Goal: Task Accomplishment & Management: Complete application form

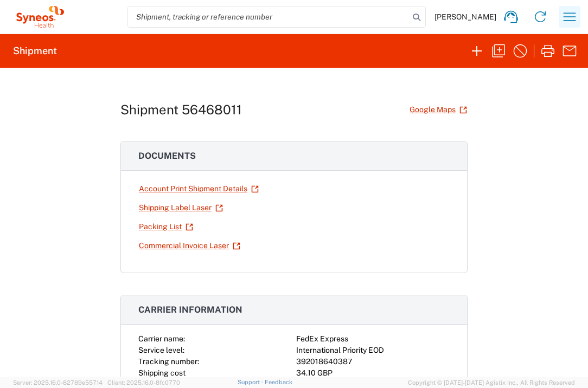
click at [565, 19] on icon "button" at bounding box center [569, 16] width 17 height 17
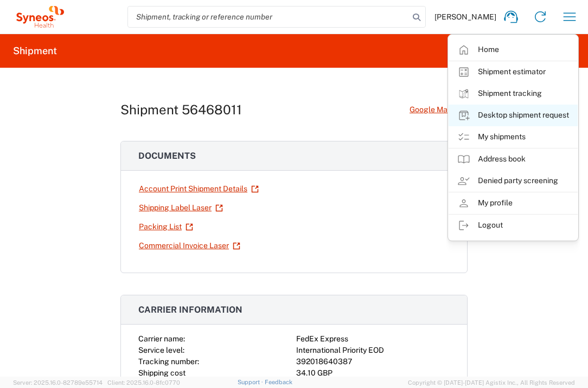
click at [507, 121] on link "Desktop shipment request" at bounding box center [512, 116] width 129 height 22
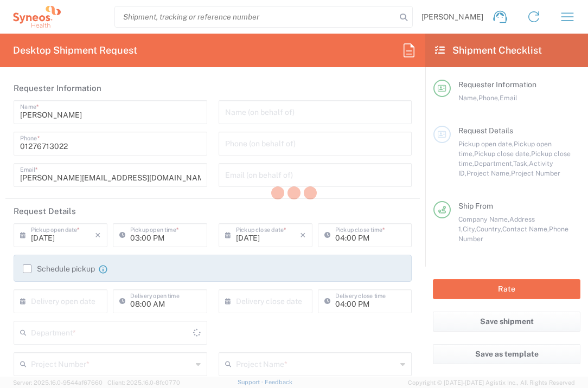
type input "[GEOGRAPHIC_DATA]"
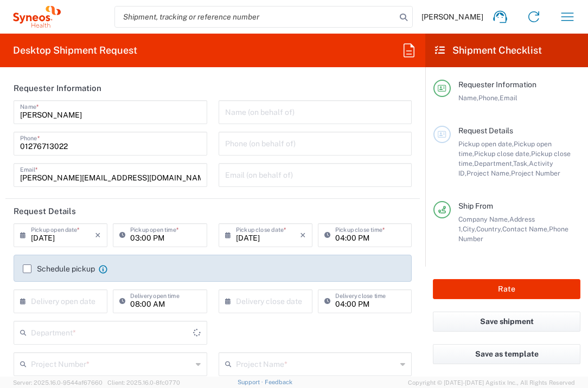
type input "[GEOGRAPHIC_DATA]"
type input "Syneos Health UK Limited"
type input "3235"
click at [78, 298] on input "text" at bounding box center [63, 300] width 64 height 19
click at [60, 381] on span "13" at bounding box center [62, 384] width 16 height 15
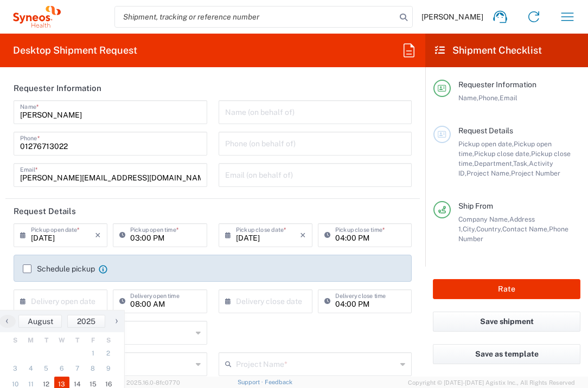
type input "[DATE]"
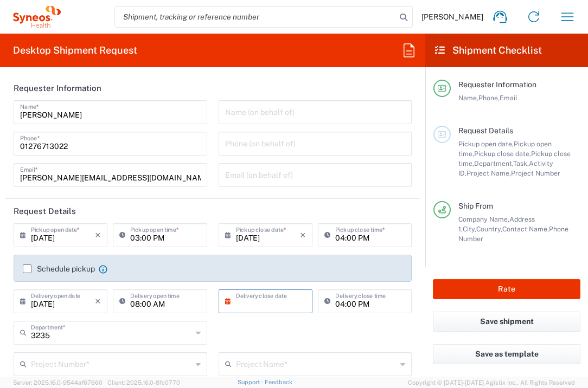
click at [246, 304] on input "text" at bounding box center [268, 300] width 64 height 19
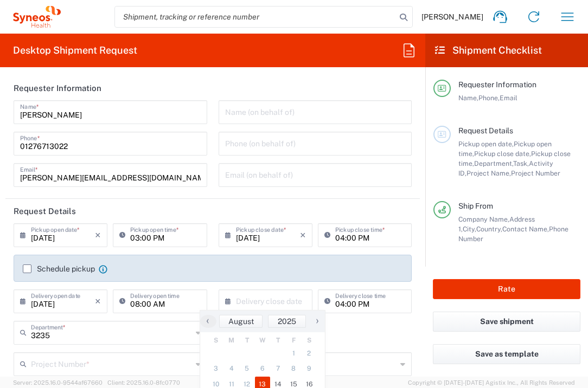
click at [259, 384] on span "13" at bounding box center [263, 384] width 16 height 15
type input "[DATE]"
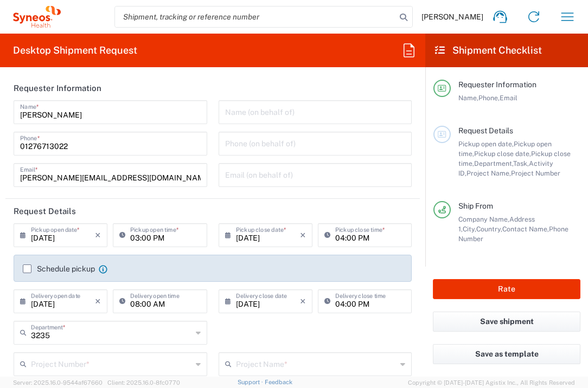
click at [150, 352] on div "Project Number *" at bounding box center [111, 364] width 194 height 24
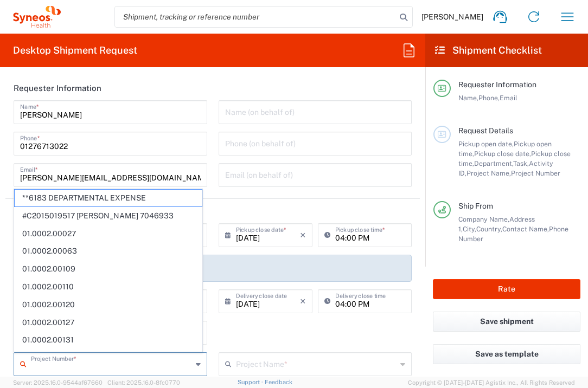
click at [140, 370] on input "text" at bounding box center [111, 363] width 161 height 19
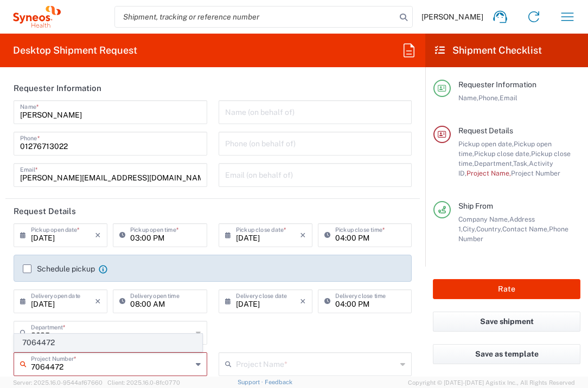
type input "7064472"
click at [113, 344] on span "7064472" at bounding box center [108, 343] width 187 height 17
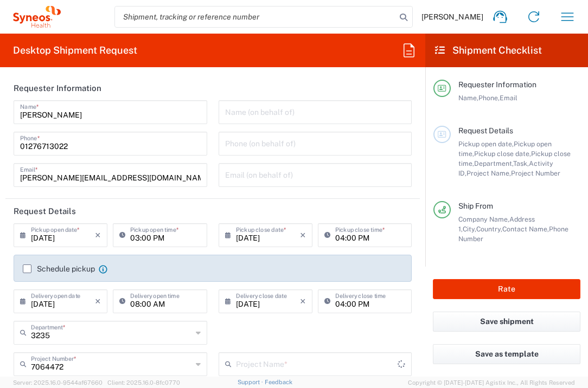
type input "Gilead 7064472"
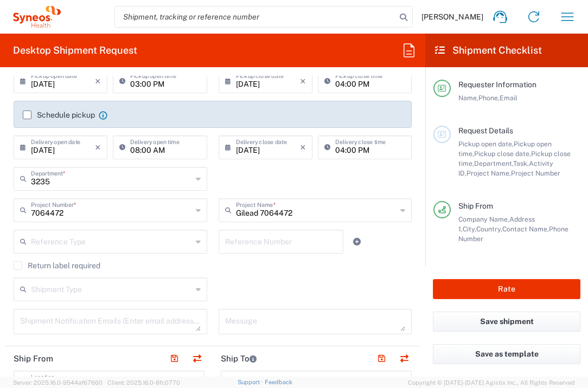
scroll to position [310, 0]
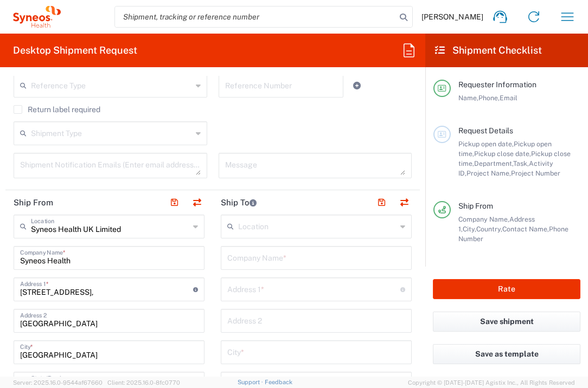
click at [305, 260] on input "text" at bounding box center [316, 257] width 178 height 19
type input "A"
type input "Centre [PERSON_NAME]"
type input "Rue d'Amiens"
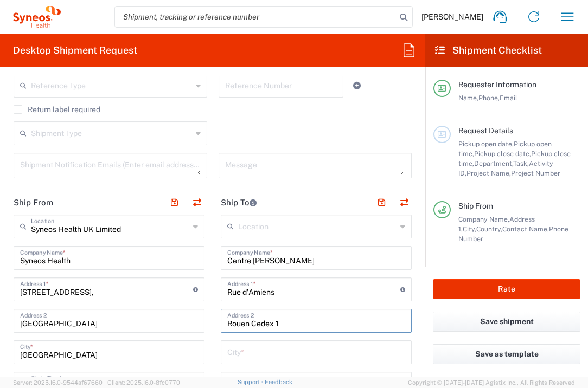
type input "Rouen Cedex 1"
drag, startPoint x: 289, startPoint y: 324, endPoint x: 217, endPoint y: 322, distance: 71.6
click at [221, 324] on div "Rouen Cedex 1 Address 2" at bounding box center [316, 321] width 191 height 24
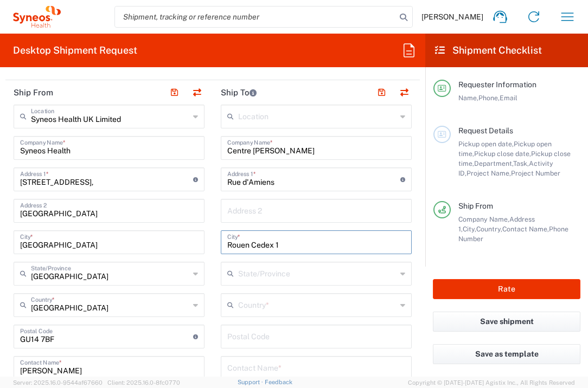
scroll to position [446, 0]
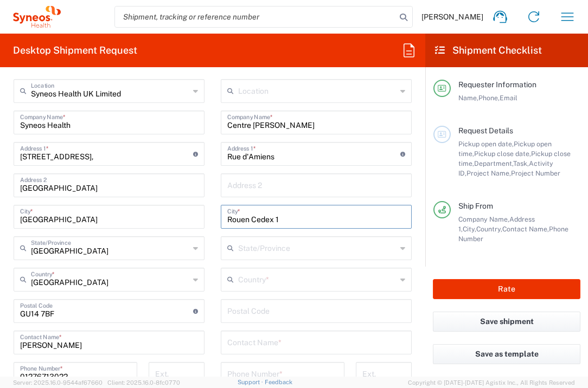
type input "Rouen Cedex 1"
click at [281, 276] on input "text" at bounding box center [317, 278] width 158 height 19
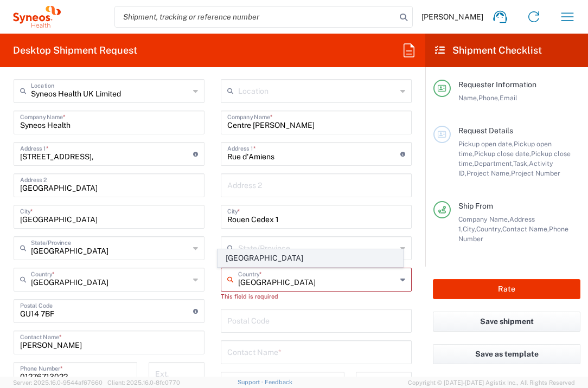
type input "[GEOGRAPHIC_DATA]"
click at [232, 260] on span "[GEOGRAPHIC_DATA]" at bounding box center [310, 258] width 185 height 17
type input "Sender/Shipper"
type input "Delivery Duty Paid"
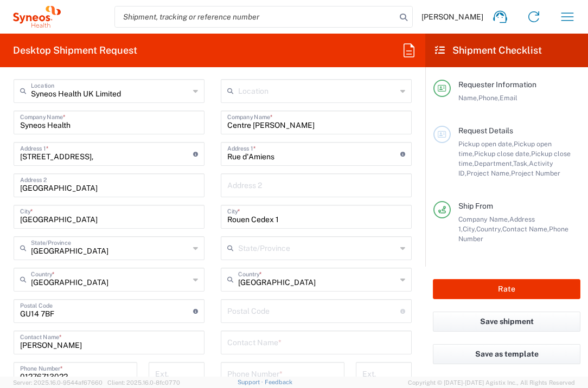
click at [250, 313] on input "undefined" at bounding box center [313, 310] width 173 height 19
type input "11516"
click at [245, 345] on input "text" at bounding box center [316, 341] width 178 height 19
type input "[PERSON_NAME]"
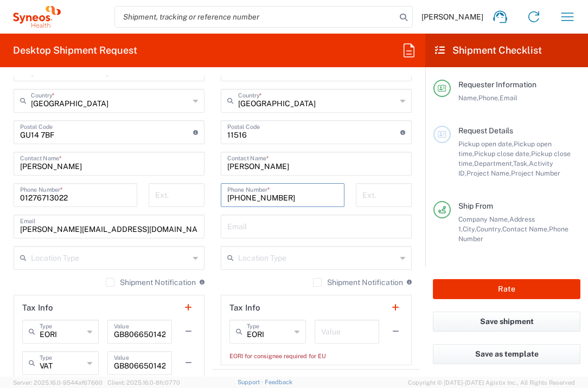
scroll to position [627, 0]
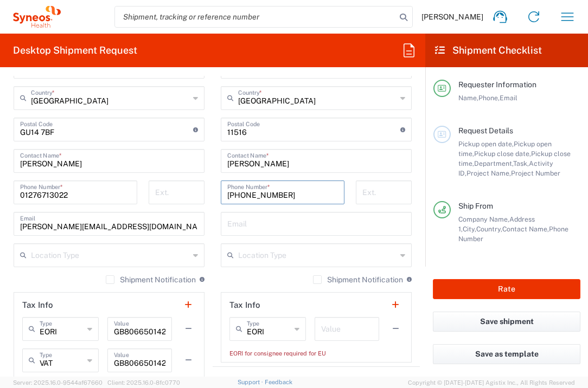
type input "[PHONE_NUMBER]"
click at [343, 331] on input "text" at bounding box center [347, 328] width 52 height 19
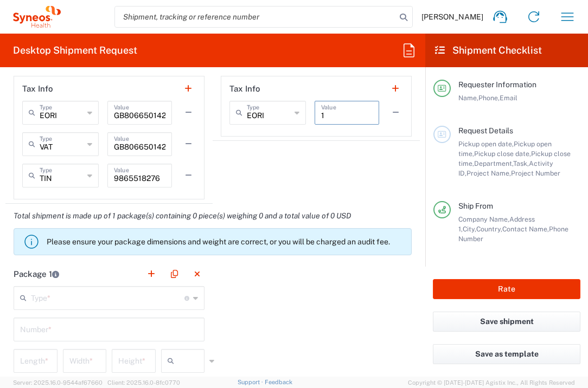
scroll to position [986, 0]
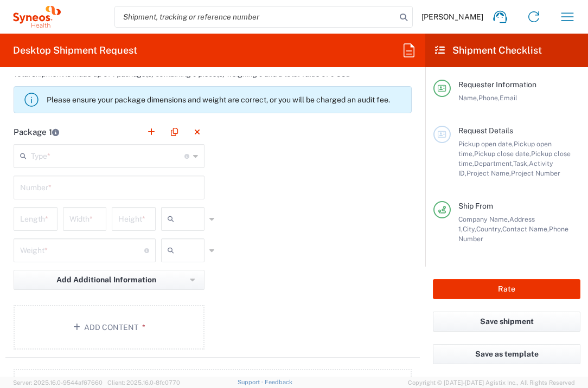
type input "1"
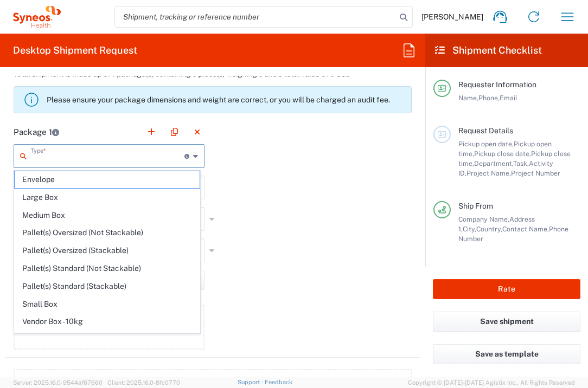
click at [89, 152] on input "text" at bounding box center [107, 155] width 153 height 19
click at [91, 178] on span "Envelope" at bounding box center [107, 179] width 185 height 17
type input "Envelope"
type input "1"
type input "9.5"
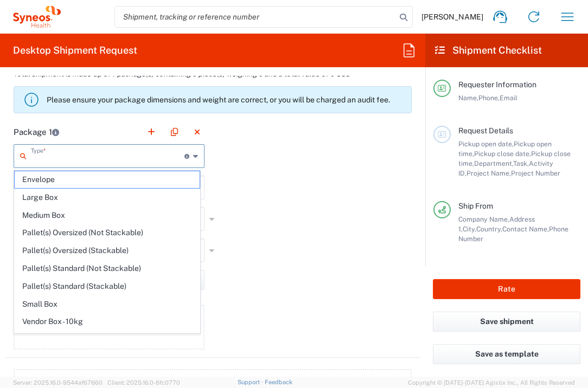
type input "12.5"
type input "0.25"
type input "in"
type input "0.45"
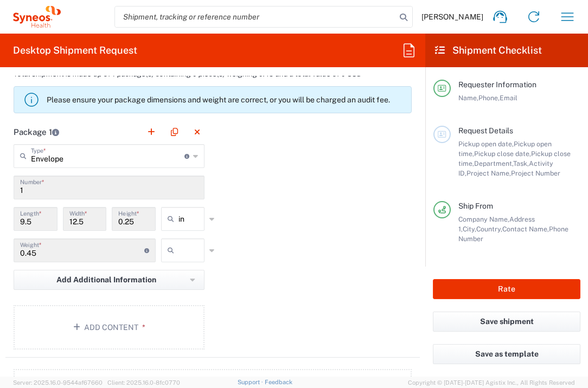
click at [181, 255] on input "text" at bounding box center [191, 250] width 27 height 17
drag, startPoint x: 185, startPoint y: 291, endPoint x: 177, endPoint y: 296, distance: 9.5
click at [185, 291] on span "lbs" at bounding box center [179, 292] width 41 height 17
type input "lbs"
click at [139, 332] on button "Add Content *" at bounding box center [109, 327] width 191 height 44
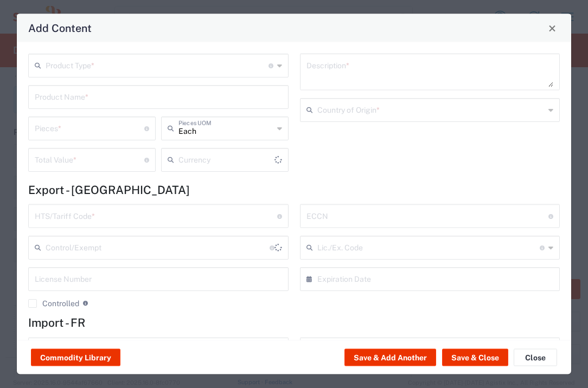
type input "US Dollar"
click at [143, 63] on input "text" at bounding box center [157, 64] width 223 height 19
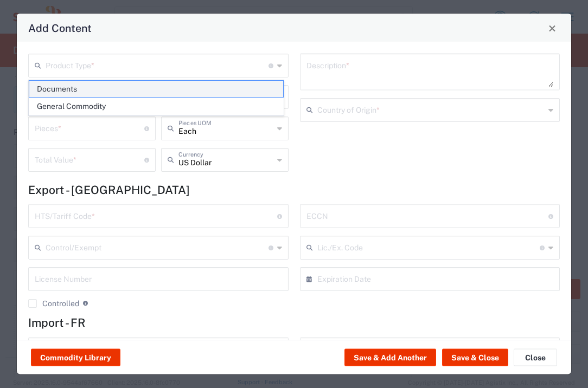
click at [127, 88] on span "Documents" at bounding box center [156, 89] width 254 height 17
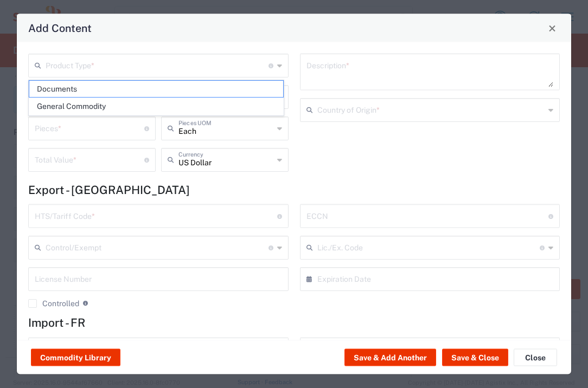
type input "Documents"
type input "1"
type textarea "Documents"
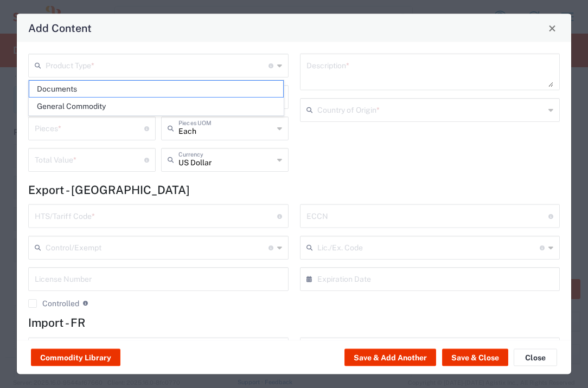
type input "[GEOGRAPHIC_DATA]"
type input "0000.00.0000"
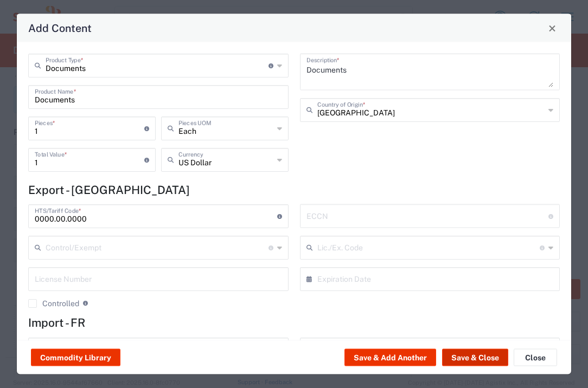
click at [475, 357] on button "Save & Close" at bounding box center [475, 357] width 66 height 17
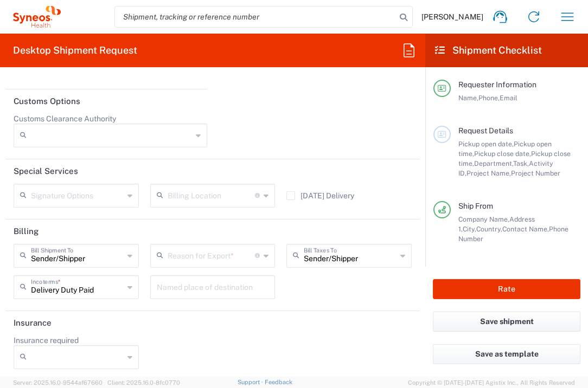
scroll to position [1561, 0]
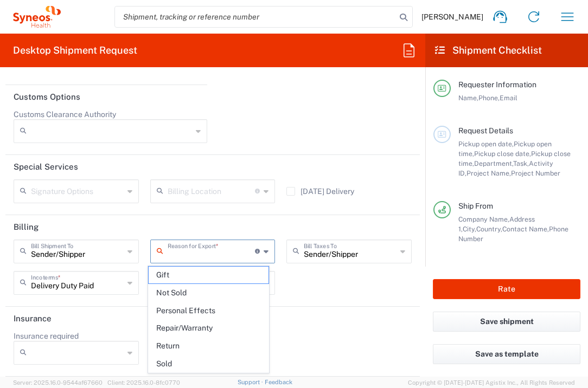
click at [217, 254] on input "text" at bounding box center [212, 250] width 88 height 19
drag, startPoint x: 217, startPoint y: 292, endPoint x: 235, endPoint y: 294, distance: 18.0
click at [218, 294] on span "Not Sold" at bounding box center [209, 293] width 120 height 17
type input "Not Sold"
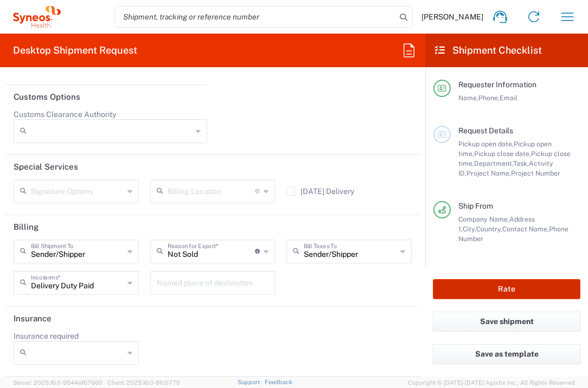
click at [447, 283] on button "Rate" at bounding box center [506, 289] width 147 height 20
type input "7064472"
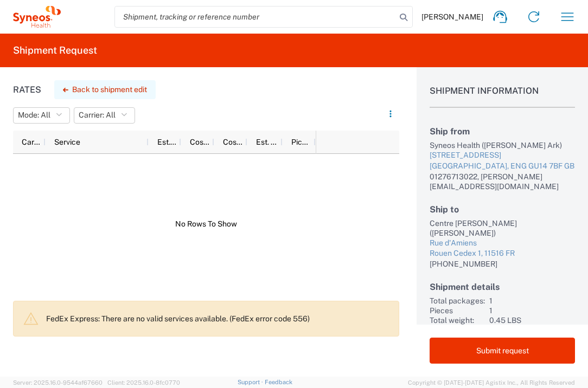
click at [115, 92] on button "Back to shipment edit" at bounding box center [104, 89] width 101 height 19
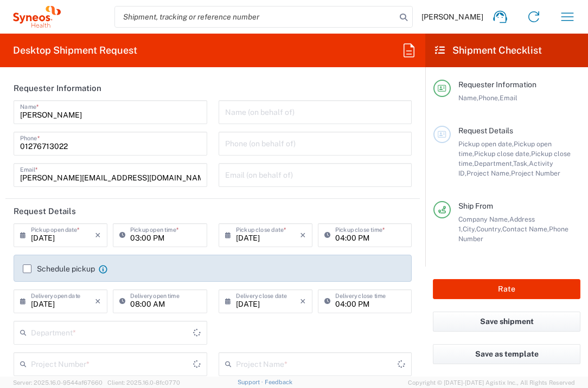
type input "7064472"
type input "[GEOGRAPHIC_DATA]"
type input "Envelope"
type input "3235"
type input "Gilead 7064472"
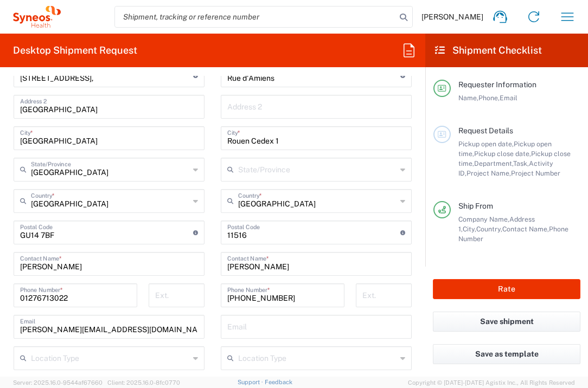
scroll to position [607, 0]
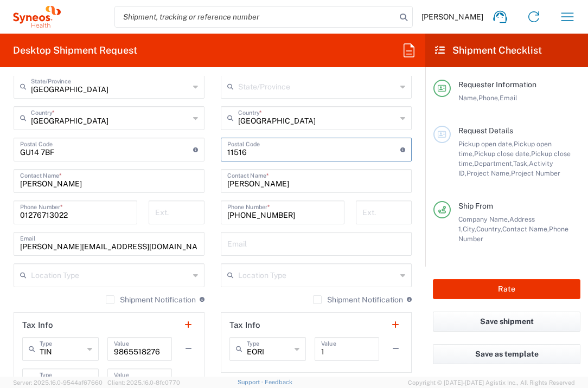
drag, startPoint x: 263, startPoint y: 152, endPoint x: 217, endPoint y: 152, distance: 46.1
click at [221, 152] on div "Postal Code Enter Postal Code here" at bounding box center [316, 150] width 191 height 24
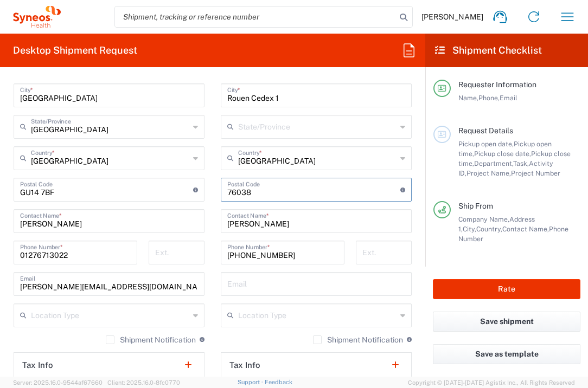
scroll to position [442, 0]
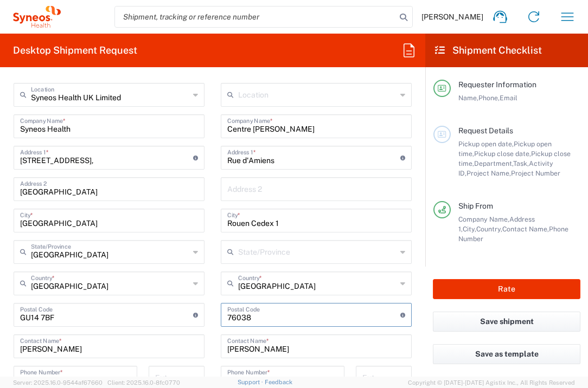
type input "76038"
click at [304, 163] on input "Rue d'Amiens" at bounding box center [313, 156] width 173 height 19
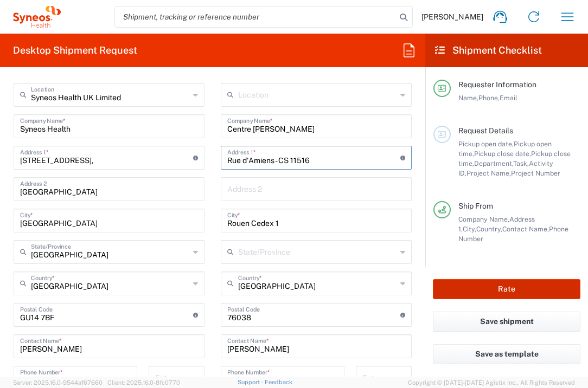
type input "Rue d'Amiens - CS 11516"
click at [522, 288] on button "Rate" at bounding box center [506, 289] width 147 height 20
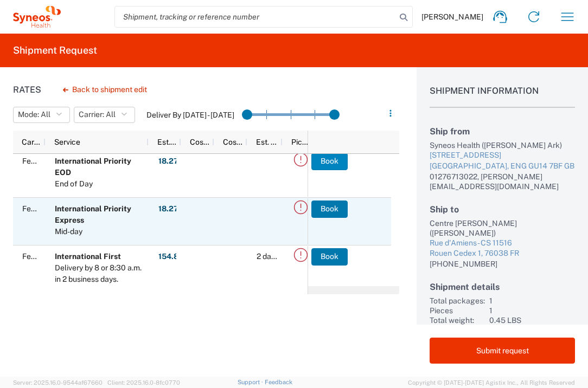
scroll to position [74, 0]
click at [329, 213] on button "Book" at bounding box center [330, 209] width 36 height 17
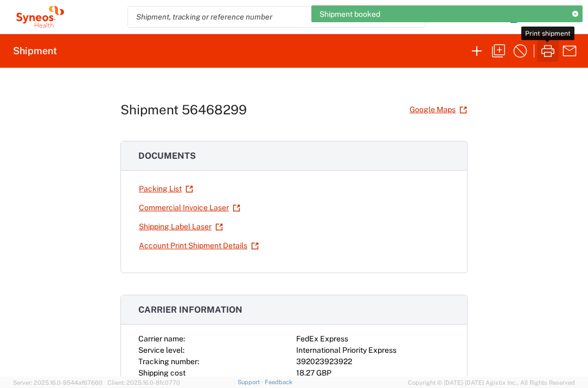
click at [543, 56] on icon "button" at bounding box center [547, 50] width 17 height 17
